Goal: Information Seeking & Learning: Check status

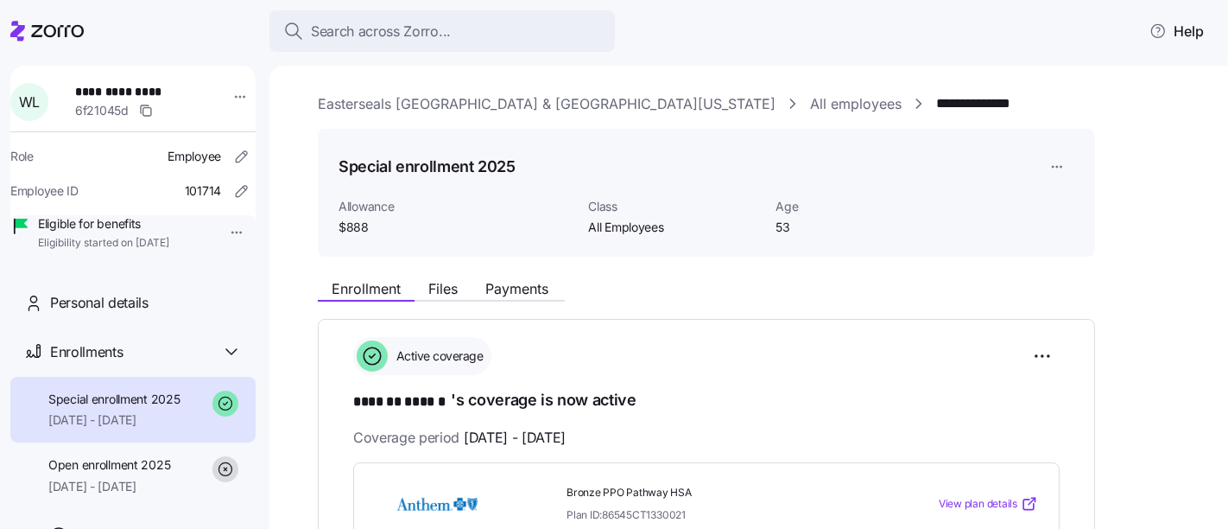
scroll to position [239, 0]
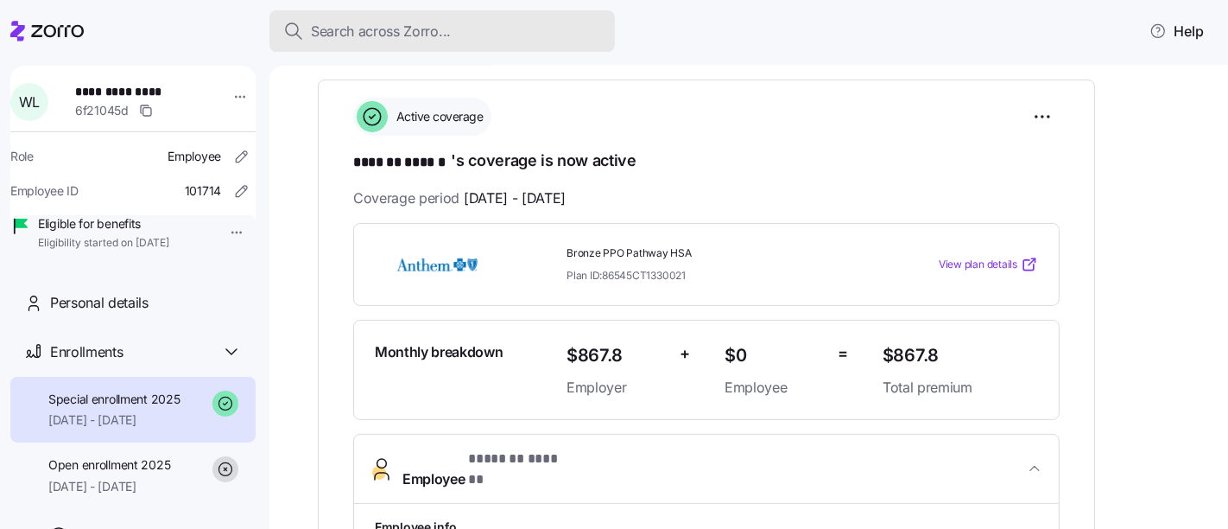
click at [440, 36] on span "Search across Zorro..." at bounding box center [381, 32] width 140 height 22
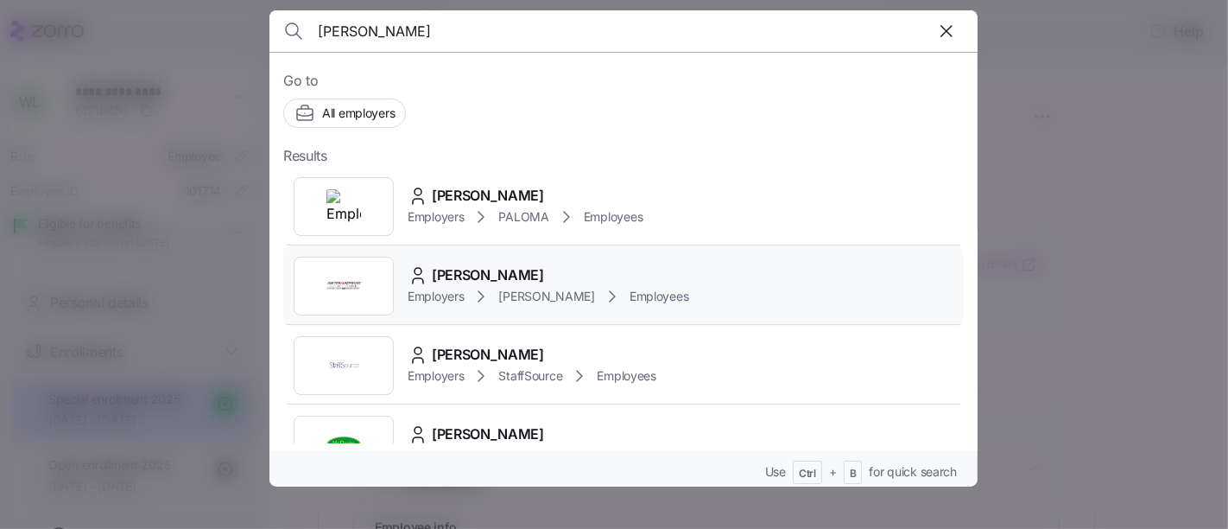
type input "[PERSON_NAME]"
click at [345, 301] on img at bounding box center [343, 286] width 35 height 35
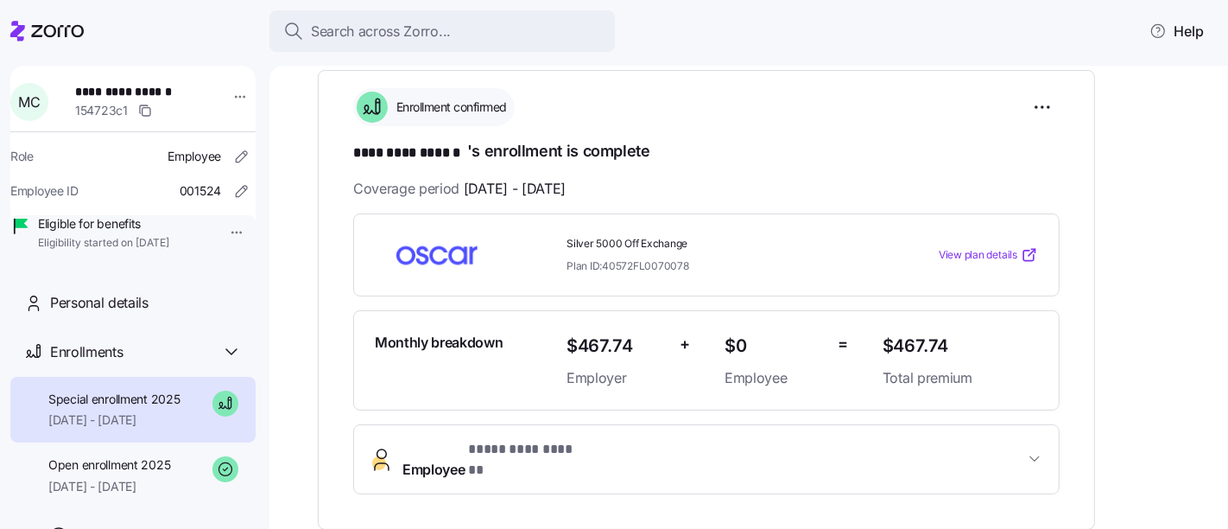
scroll to position [250, 0]
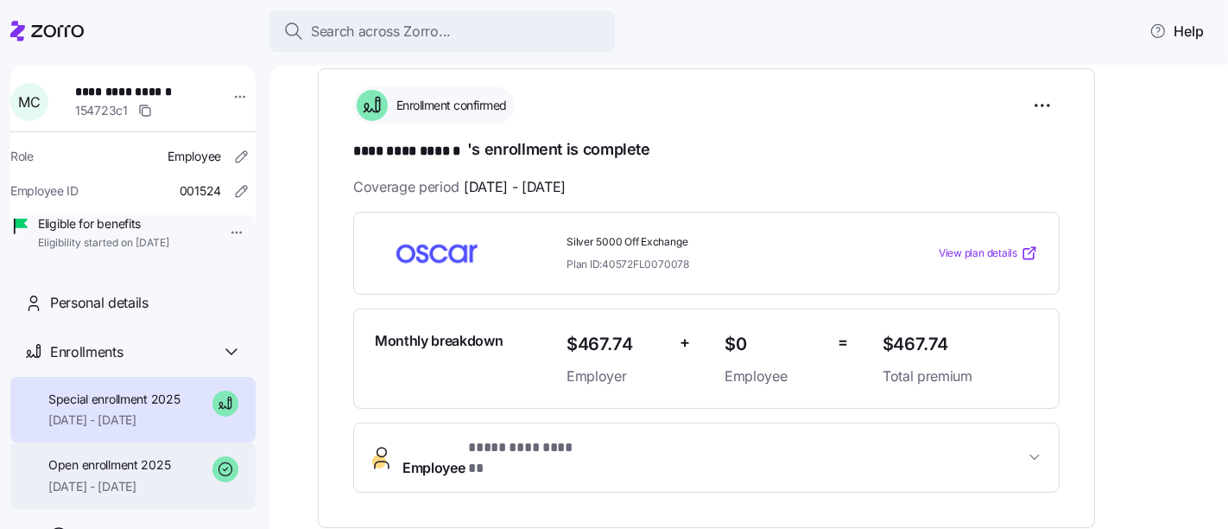
click at [91, 473] on span "Open enrollment 2025" at bounding box center [109, 464] width 122 height 17
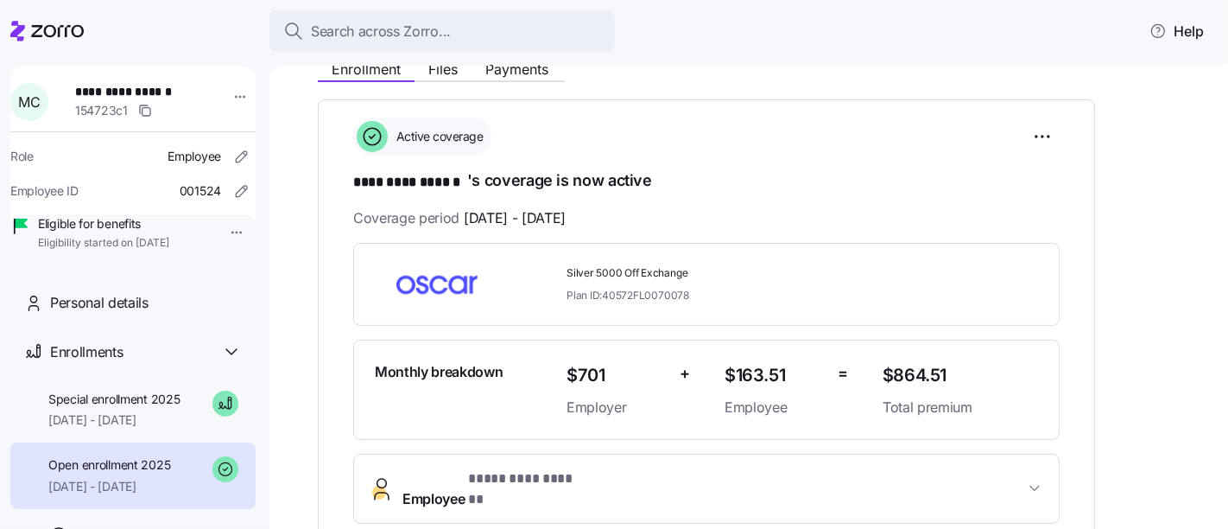
scroll to position [225, 0]
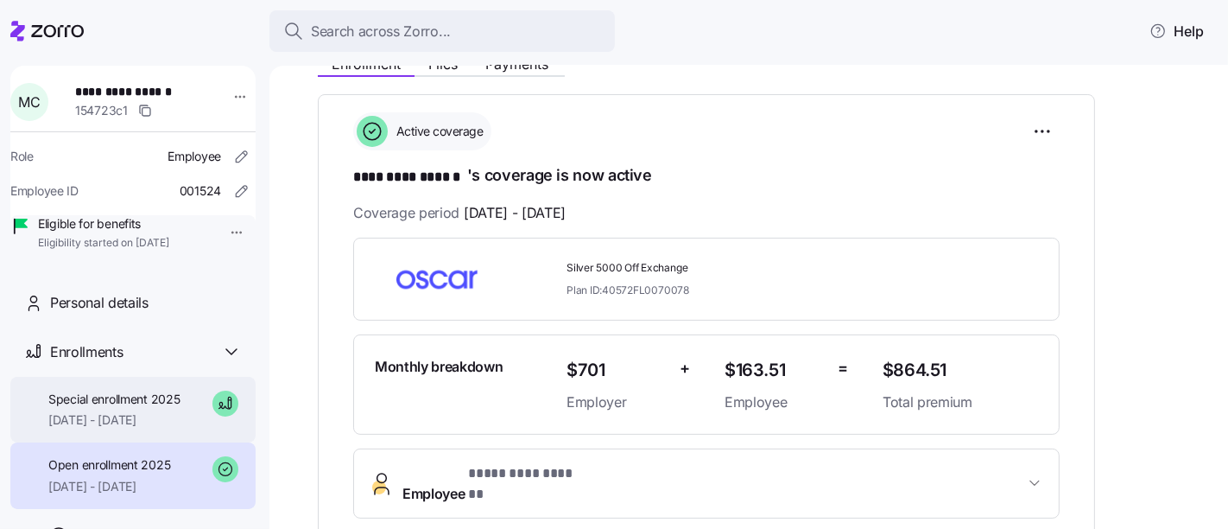
click at [109, 408] on span "Special enrollment 2025" at bounding box center [114, 398] width 132 height 17
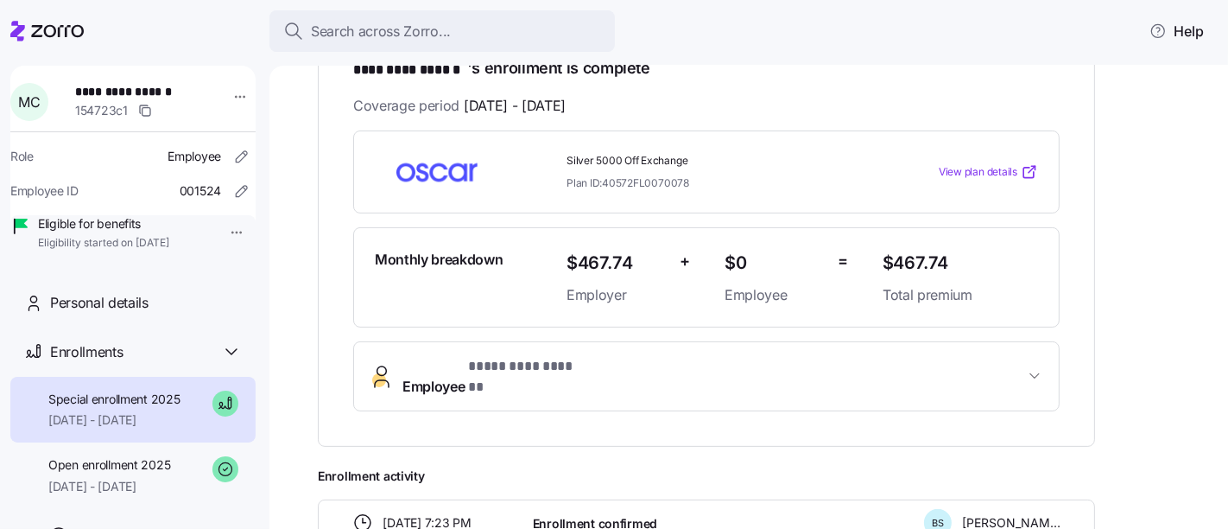
scroll to position [332, 0]
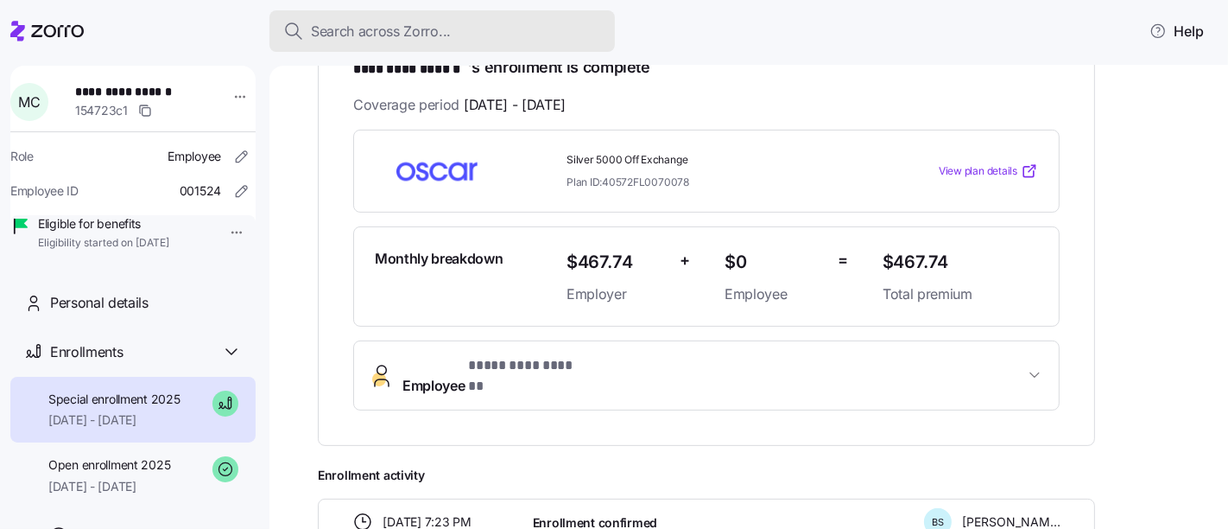
click at [434, 30] on span "Search across Zorro..." at bounding box center [381, 32] width 140 height 22
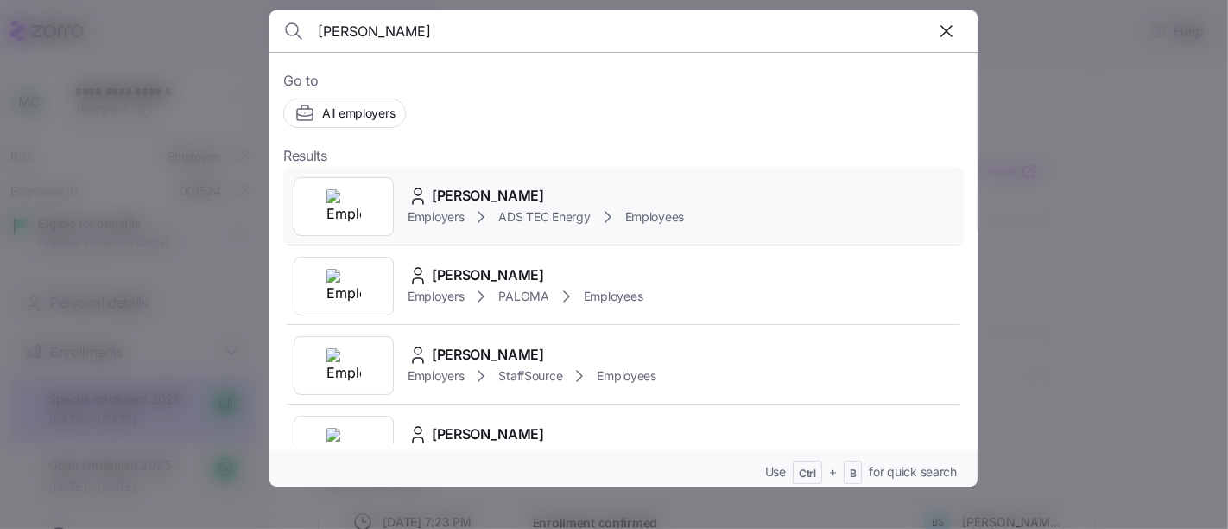
type input "[PERSON_NAME]"
click at [357, 214] on img at bounding box center [343, 206] width 35 height 35
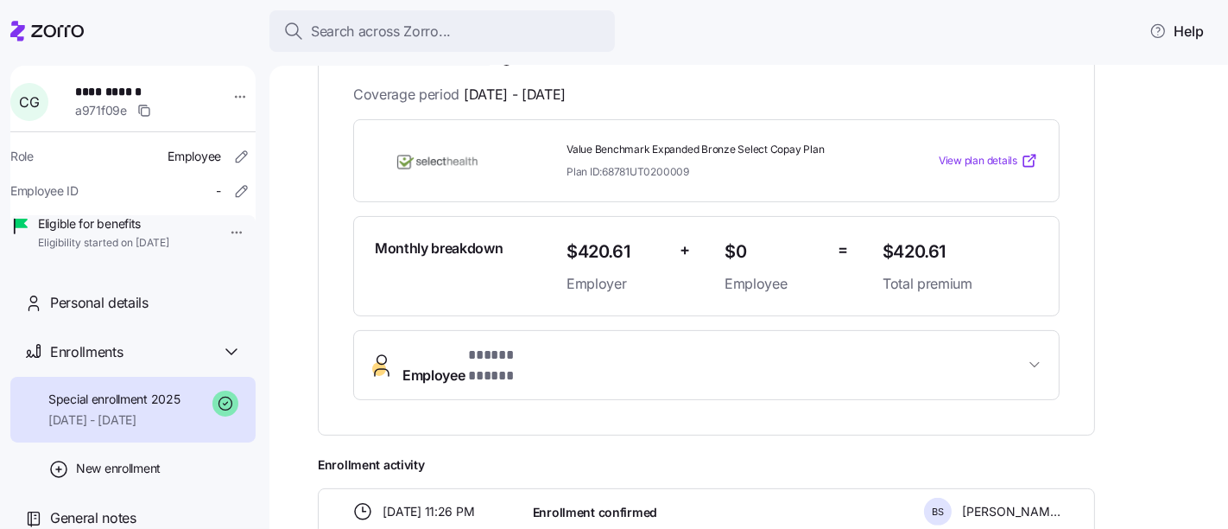
scroll to position [355, 0]
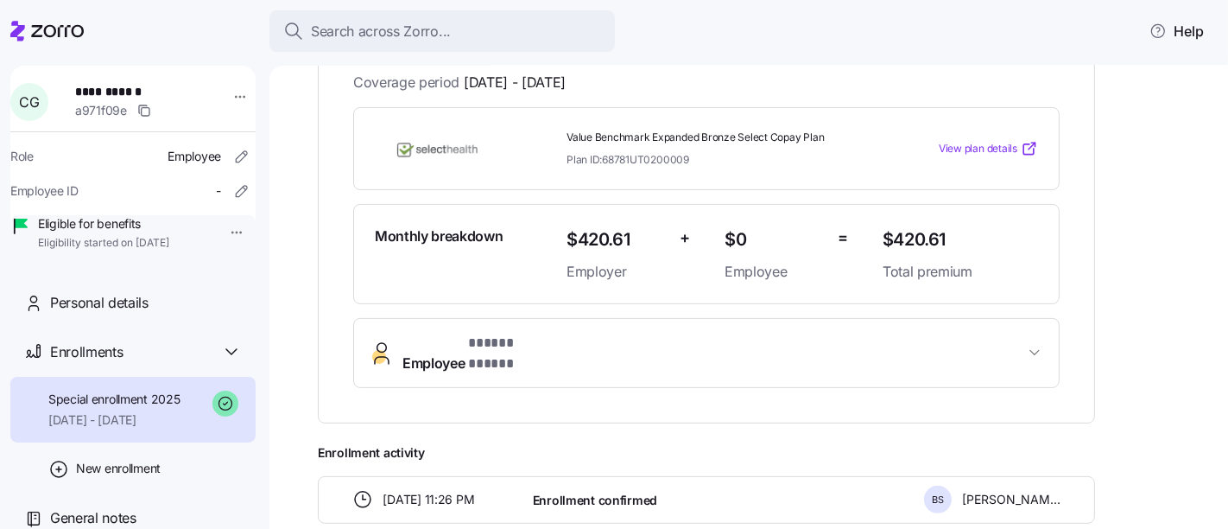
click at [402, 346] on span "Employee * ***** ***** *" at bounding box center [479, 352] width 155 height 41
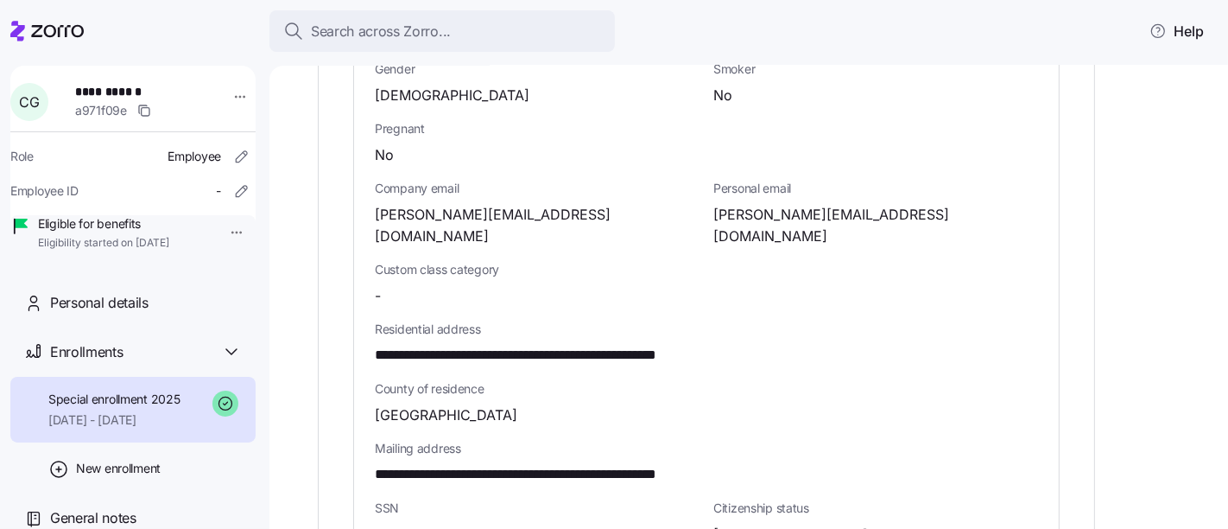
scroll to position [866, 0]
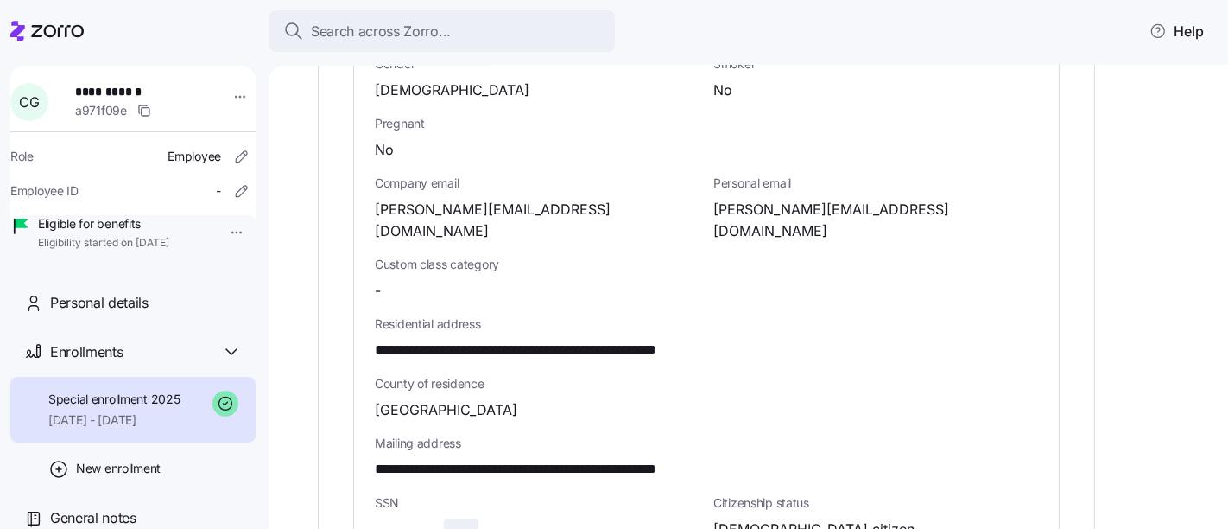
click at [460, 519] on span "button" at bounding box center [461, 535] width 33 height 33
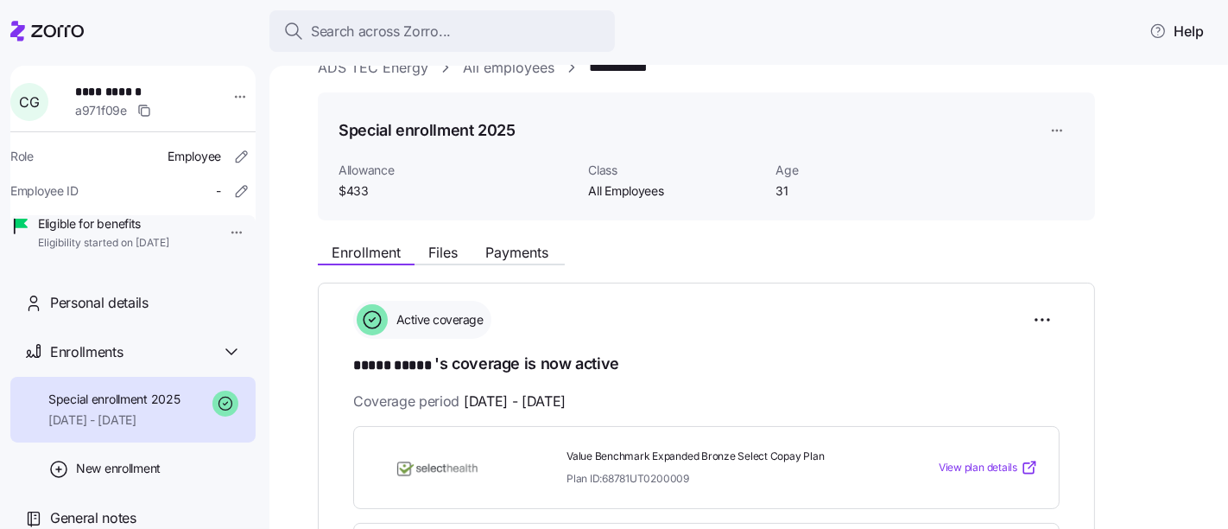
scroll to position [35, 0]
click at [535, 260] on span "Payments" at bounding box center [516, 254] width 63 height 14
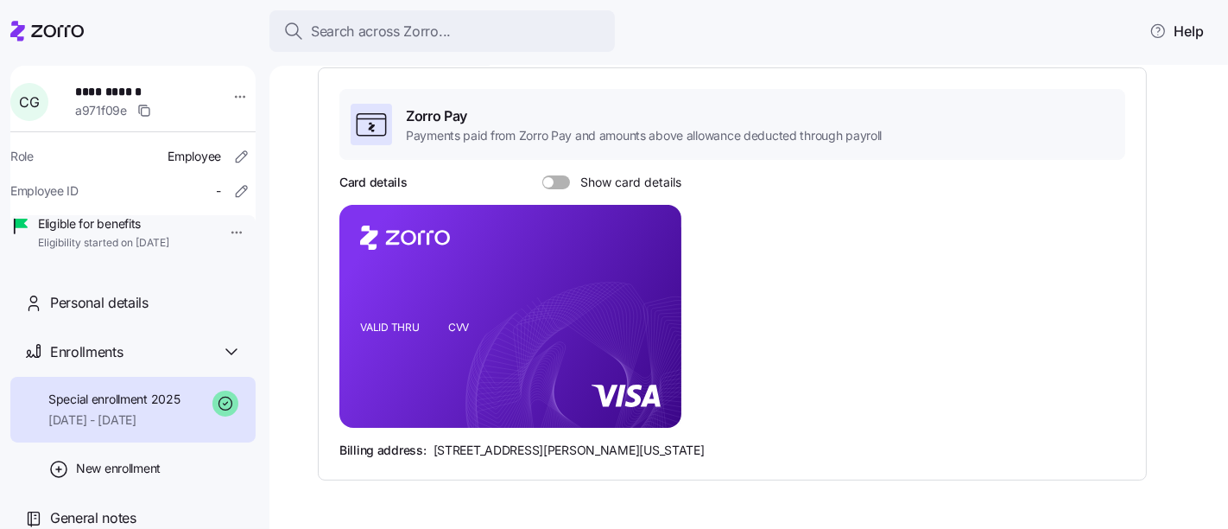
scroll to position [276, 0]
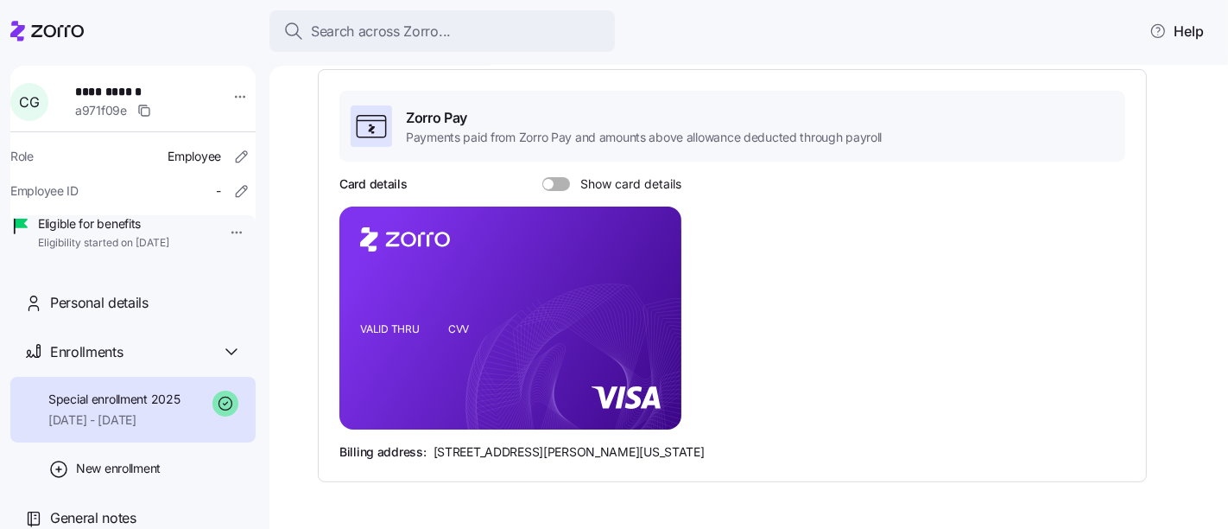
click at [547, 185] on span at bounding box center [548, 184] width 10 height 10
click at [542, 177] on input "Show card details" at bounding box center [542, 177] width 0 height 0
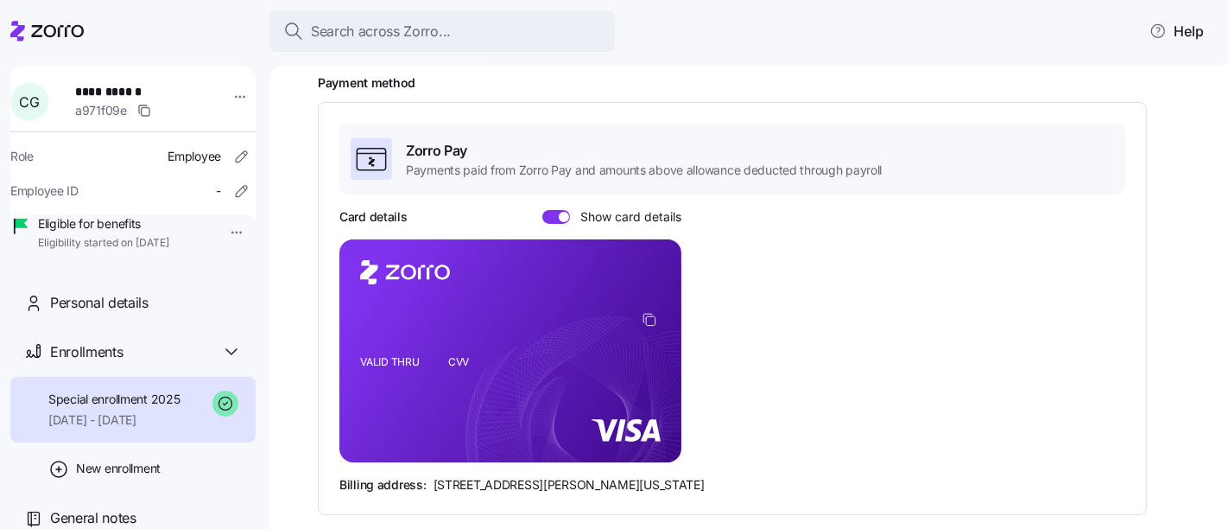
scroll to position [332, 0]
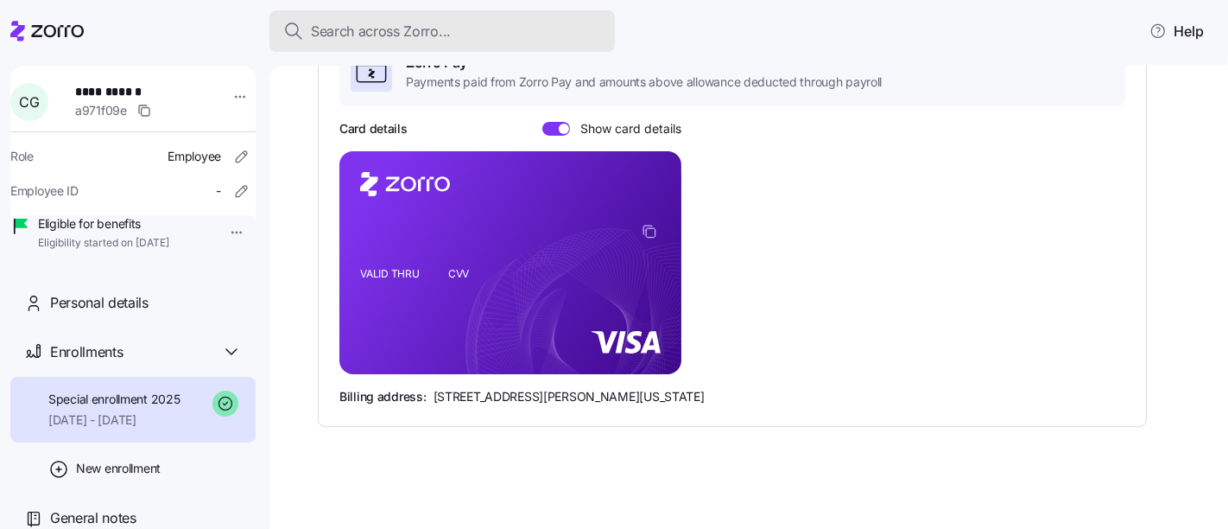
click at [516, 30] on div "Search across Zorro..." at bounding box center [442, 32] width 318 height 22
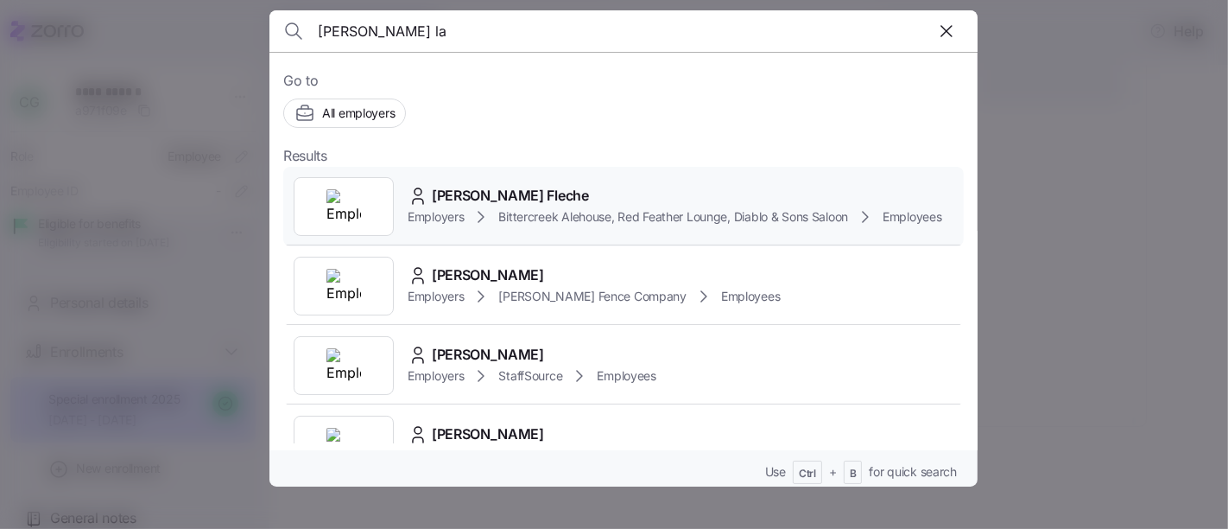
type input "[PERSON_NAME] la"
click at [354, 214] on img at bounding box center [343, 206] width 35 height 35
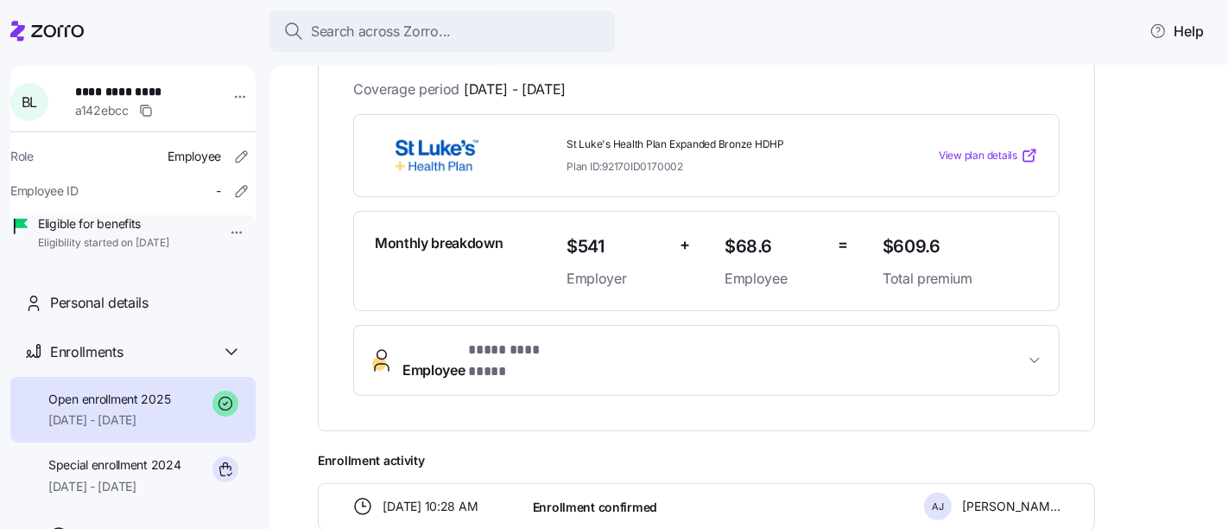
scroll to position [365, 0]
click at [806, 356] on button "Employee * **** ********* *" at bounding box center [706, 359] width 705 height 69
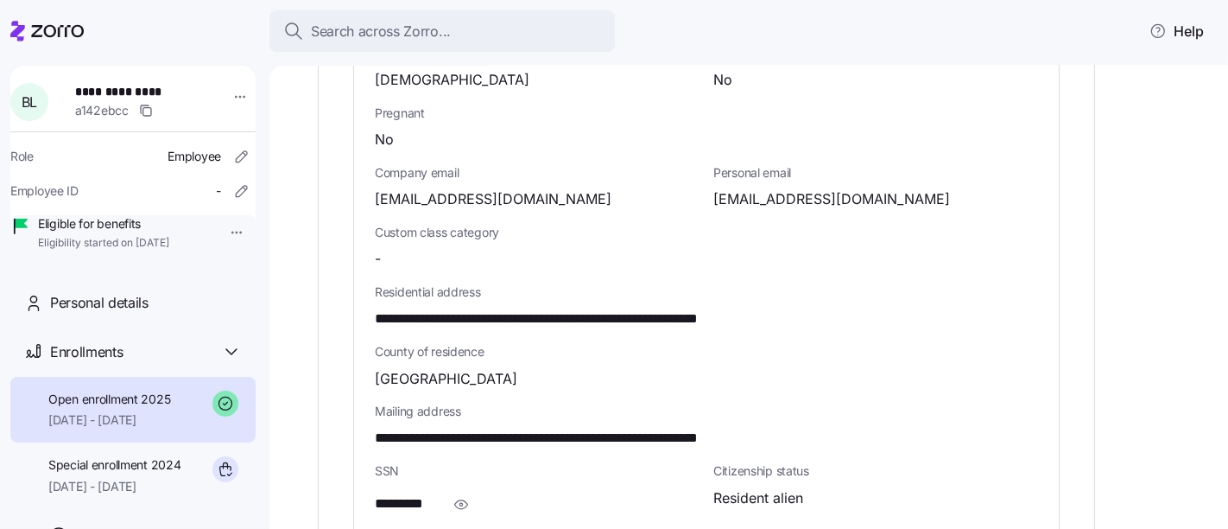
scroll to position [900, 0]
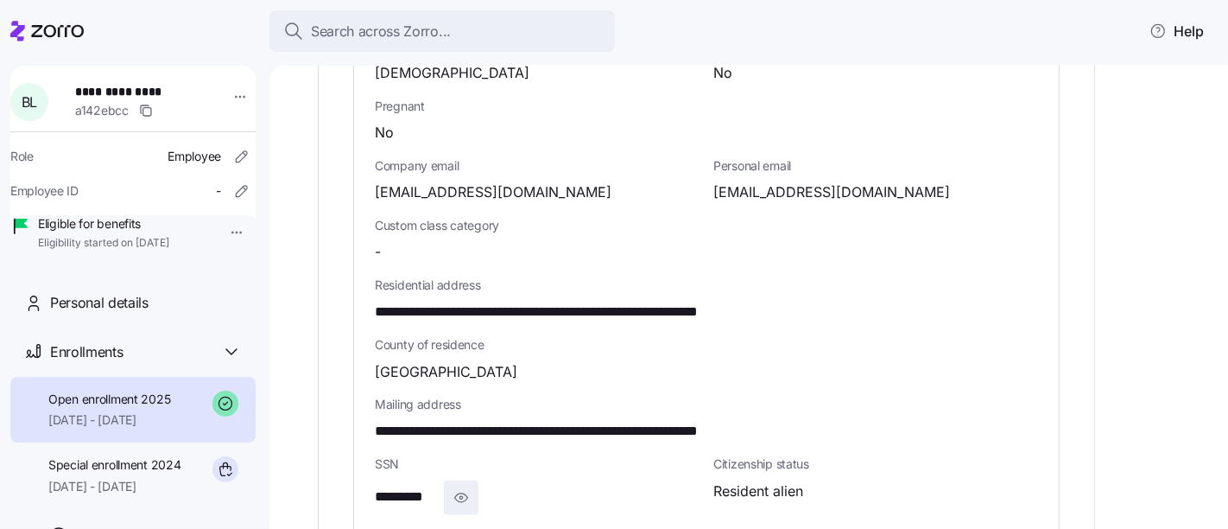
click at [464, 481] on span "button" at bounding box center [461, 497] width 33 height 33
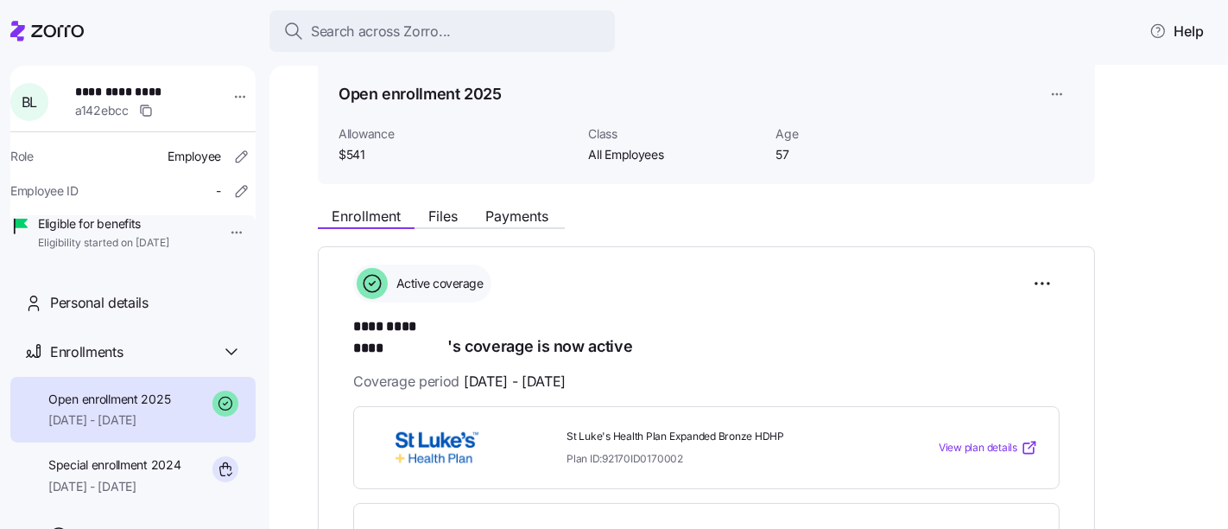
scroll to position [0, 0]
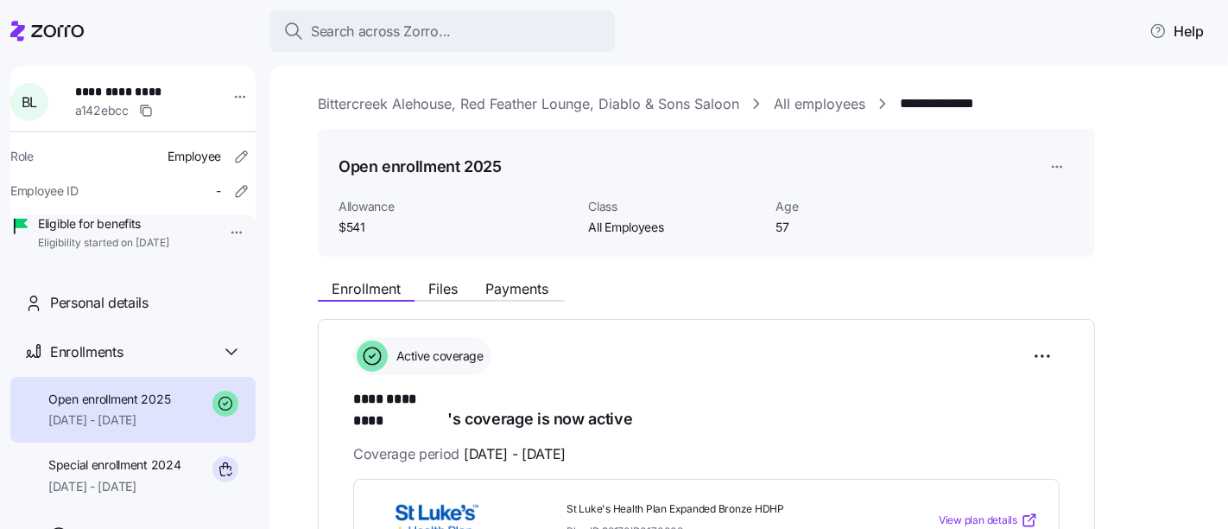
click at [308, 266] on div "**********" at bounding box center [748, 297] width 959 height 463
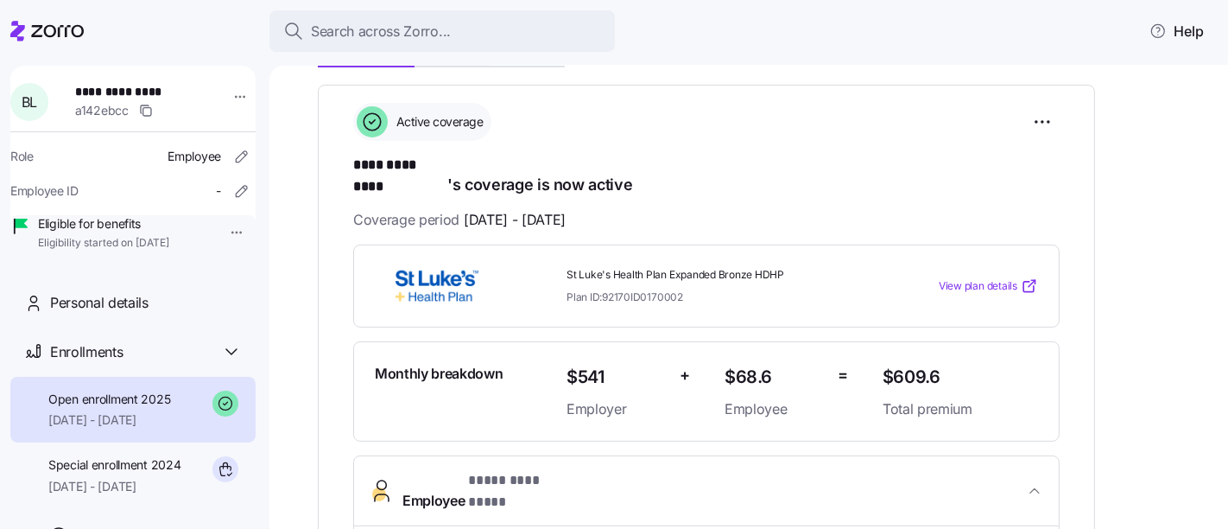
scroll to position [209, 0]
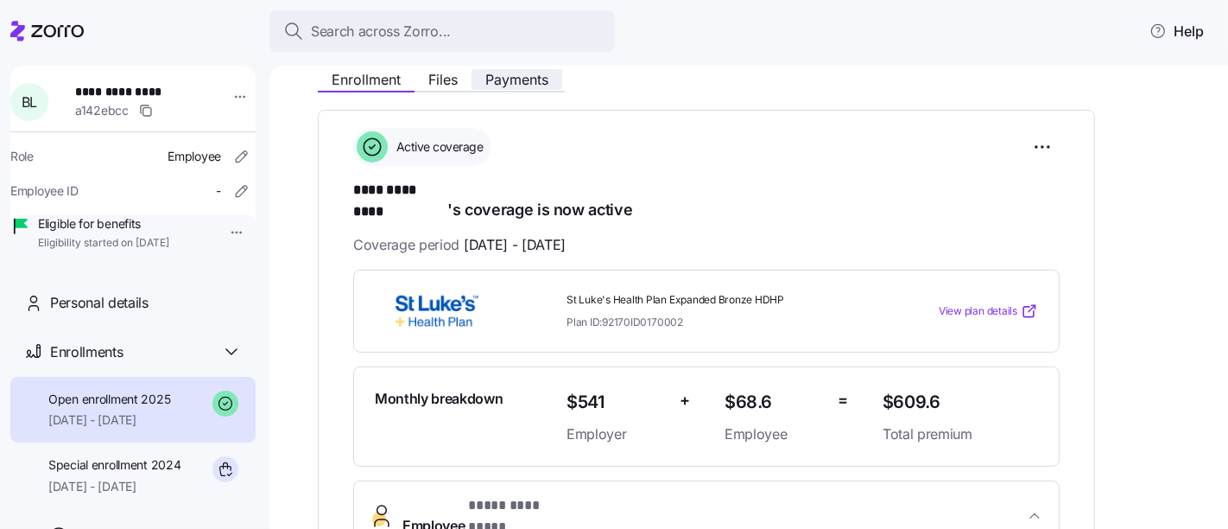
click at [510, 86] on span "Payments" at bounding box center [516, 80] width 63 height 14
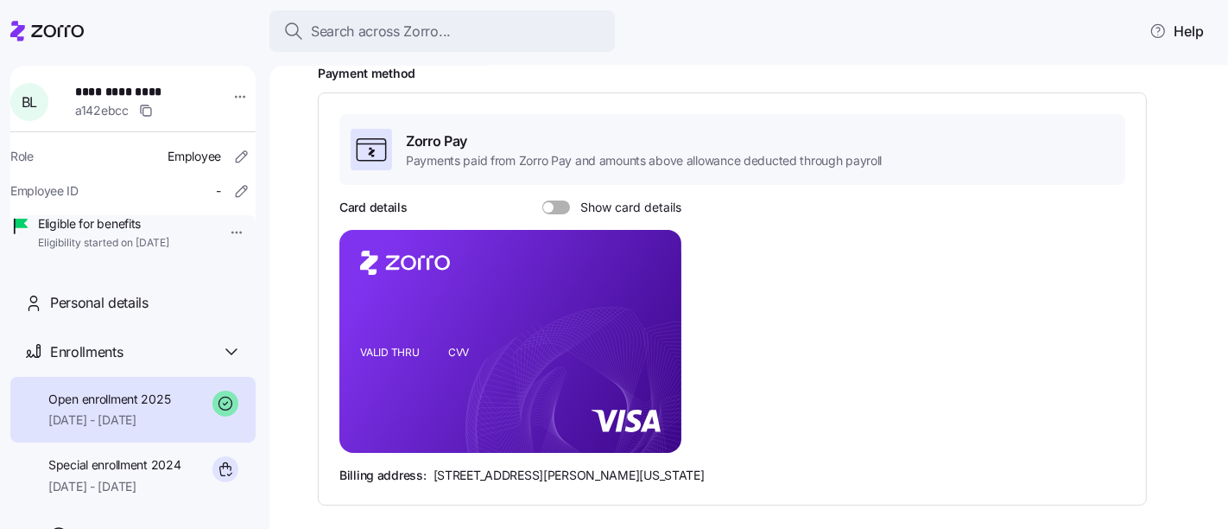
scroll to position [254, 0]
click at [548, 208] on span at bounding box center [548, 206] width 10 height 10
click at [542, 199] on input "Show card details" at bounding box center [542, 199] width 0 height 0
